Goal: Task Accomplishment & Management: Complete application form

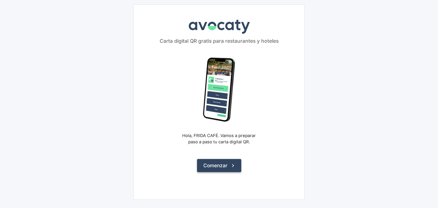
click at [216, 169] on button "Comenzar" at bounding box center [219, 165] width 44 height 13
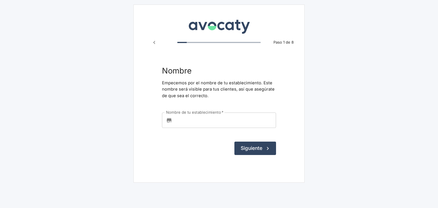
click at [208, 120] on input "Nombre de tu establecimiento   *" at bounding box center [224, 120] width 101 height 15
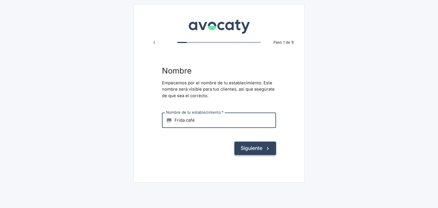
type input "Frida café"
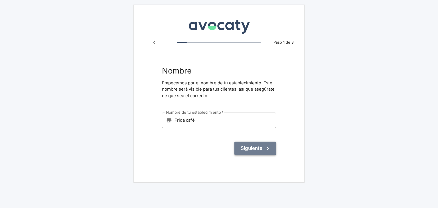
click at [246, 146] on button "Siguiente" at bounding box center [255, 148] width 42 height 13
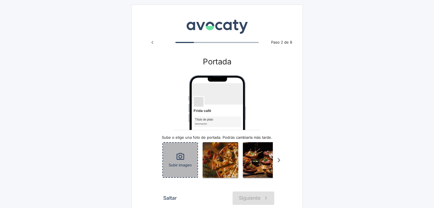
click at [188, 161] on div "Subir imagen" at bounding box center [180, 160] width 34 height 34
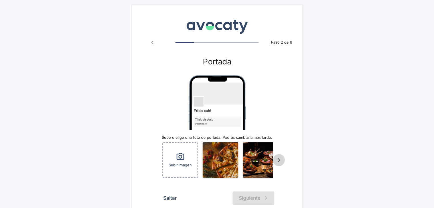
click at [276, 162] on icon "Scroll a la derecha" at bounding box center [278, 160] width 9 height 9
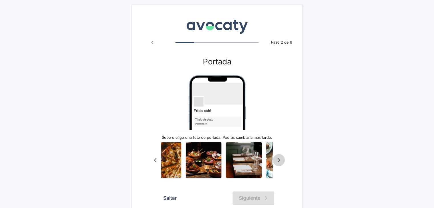
click at [276, 162] on icon "Scroll a la derecha" at bounding box center [278, 160] width 9 height 9
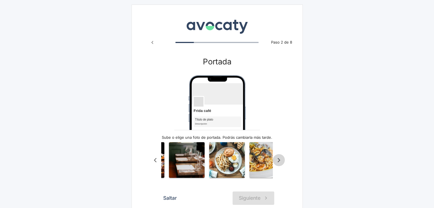
click at [276, 162] on icon "Scroll a la derecha" at bounding box center [278, 160] width 9 height 9
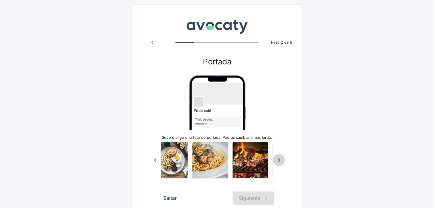
click at [276, 162] on icon "Scroll a la derecha" at bounding box center [278, 160] width 9 height 9
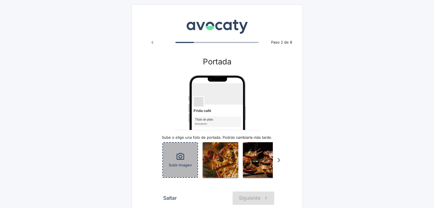
click at [183, 158] on icon "button" at bounding box center [180, 156] width 8 height 7
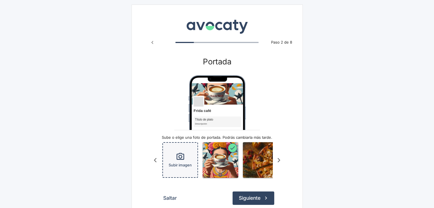
scroll to position [0, 37]
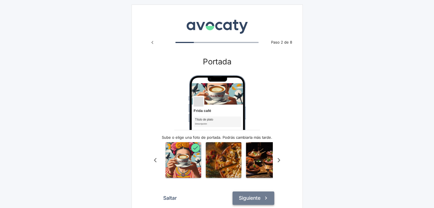
click at [250, 204] on button "Siguiente" at bounding box center [253, 198] width 42 height 13
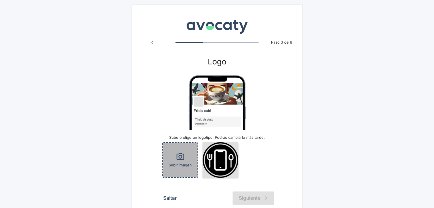
click at [184, 162] on div "Subir imagen" at bounding box center [180, 160] width 34 height 34
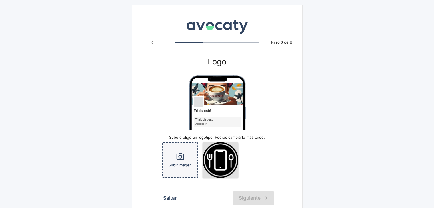
click at [184, 162] on div "Subir imagen" at bounding box center [180, 160] width 34 height 34
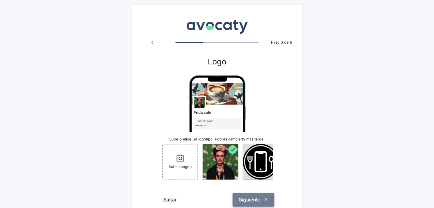
click at [255, 200] on button "Siguiente" at bounding box center [253, 199] width 42 height 13
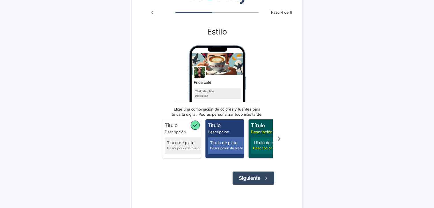
scroll to position [30, 0]
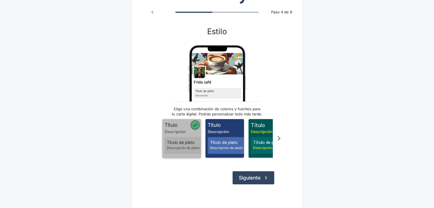
click at [180, 143] on span "Título de plato" at bounding box center [184, 142] width 35 height 6
click at [181, 126] on span "Título" at bounding box center [182, 124] width 36 height 7
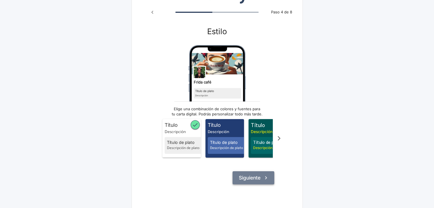
click at [261, 178] on button "Siguiente" at bounding box center [253, 177] width 42 height 13
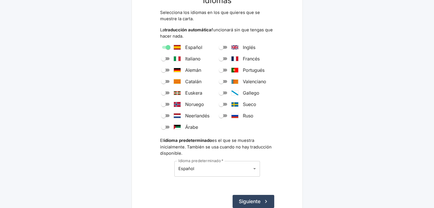
scroll to position [70, 0]
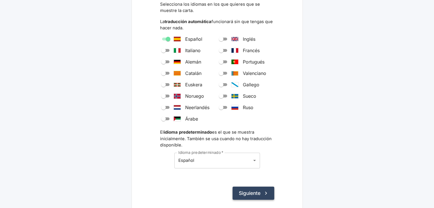
click at [259, 194] on button "Siguiente" at bounding box center [253, 193] width 42 height 13
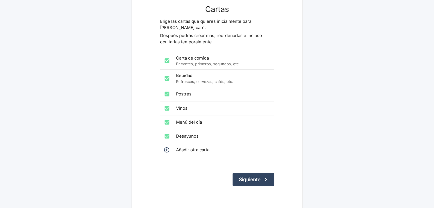
scroll to position [52, 0]
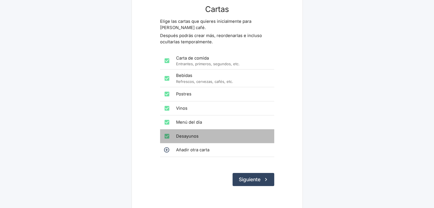
click at [199, 133] on div "Desayunos" at bounding box center [217, 136] width 114 height 14
checkbox input "true"
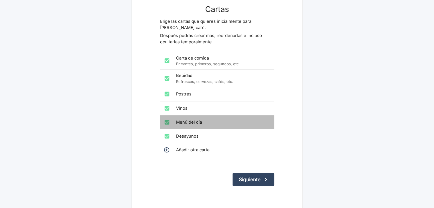
click at [192, 119] on span "Menú del día" at bounding box center [222, 122] width 93 height 6
checkbox input "false"
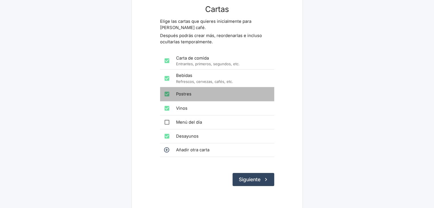
click at [187, 91] on span "Postres" at bounding box center [222, 94] width 93 height 6
checkbox input "false"
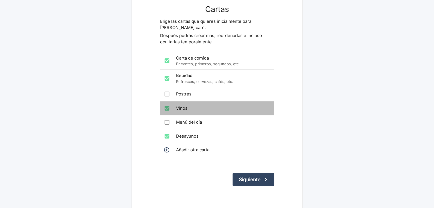
click at [188, 105] on span "Vinos" at bounding box center [222, 108] width 93 height 6
checkbox input "false"
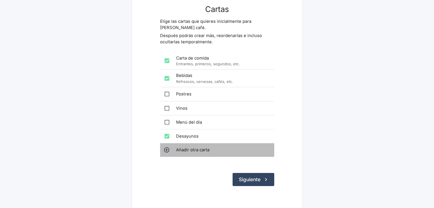
click at [197, 147] on span "Añadir otra carta" at bounding box center [222, 150] width 93 height 6
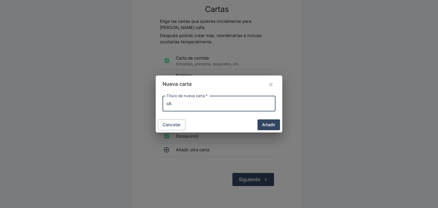
type input "c"
type input "Cafés e infusiones"
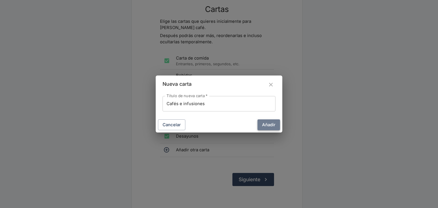
click at [272, 126] on button "Añadir" at bounding box center [268, 124] width 23 height 11
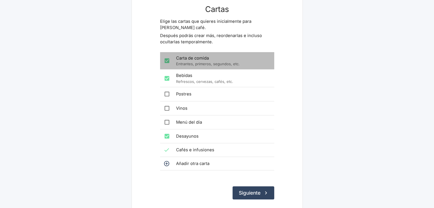
click at [167, 55] on input "checkbox" at bounding box center [166, 60] width 11 height 11
checkbox input "false"
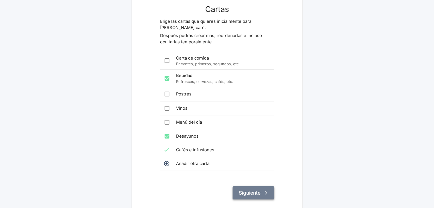
click at [246, 187] on button "Siguiente" at bounding box center [253, 192] width 42 height 13
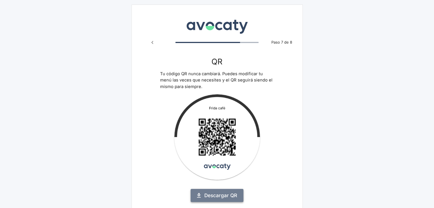
click at [232, 194] on link "Descargar QR" at bounding box center [216, 195] width 53 height 13
click at [209, 111] on img at bounding box center [217, 137] width 86 height 86
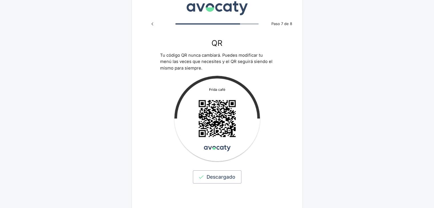
scroll to position [39, 0]
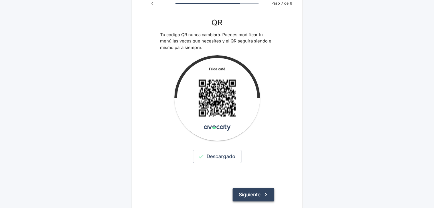
click at [263, 193] on icon "submit" at bounding box center [266, 195] width 6 height 6
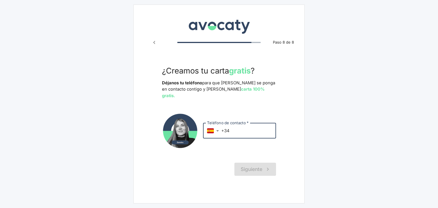
click at [237, 125] on input "+34" at bounding box center [248, 130] width 55 height 15
